Goal: Task Accomplishment & Management: Manage account settings

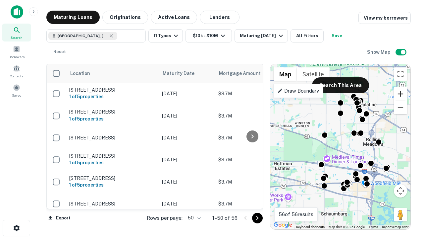
click at [401, 94] on button "Zoom in" at bounding box center [400, 93] width 13 height 13
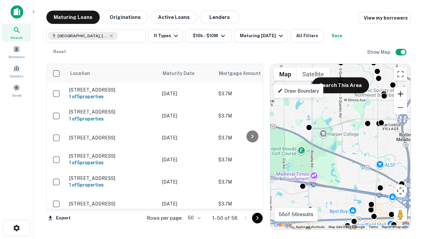
click at [401, 94] on button "Zoom in" at bounding box center [400, 93] width 13 height 13
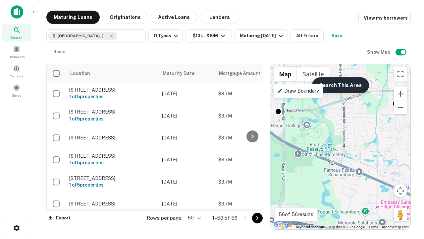
click at [340, 85] on button "Search This Area" at bounding box center [340, 85] width 57 height 16
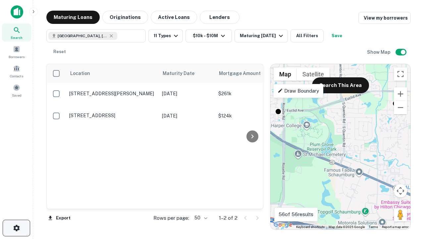
click at [16, 228] on icon "button" at bounding box center [17, 228] width 8 height 8
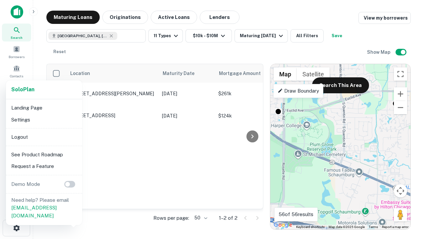
click at [44, 137] on li "Logout" at bounding box center [44, 137] width 71 height 12
